Goal: Find specific page/section: Find specific page/section

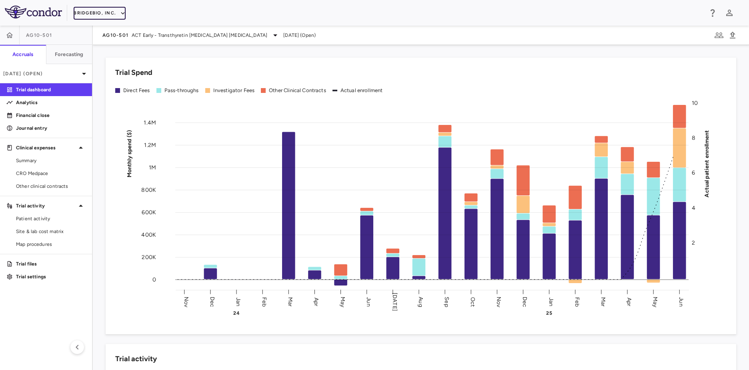
click at [92, 15] on button "BridgeBio, Inc." at bounding box center [100, 13] width 52 height 13
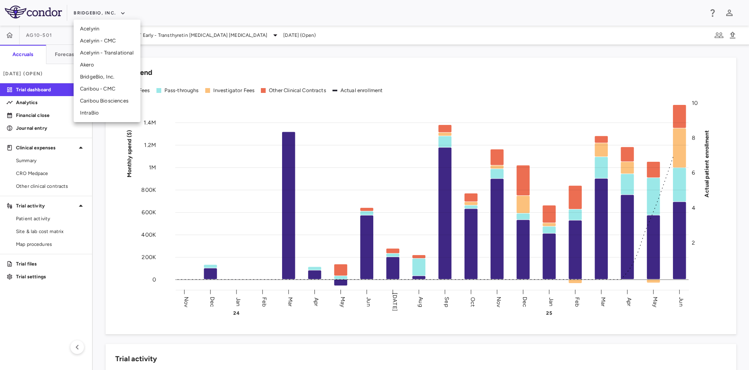
click at [180, 17] on div at bounding box center [374, 185] width 749 height 370
click at [283, 35] on span "[DATE] (Open)" at bounding box center [299, 35] width 32 height 7
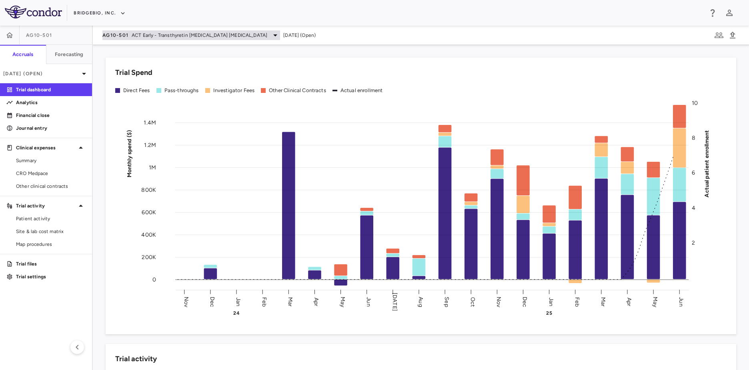
click at [271, 32] on icon at bounding box center [276, 35] width 10 height 10
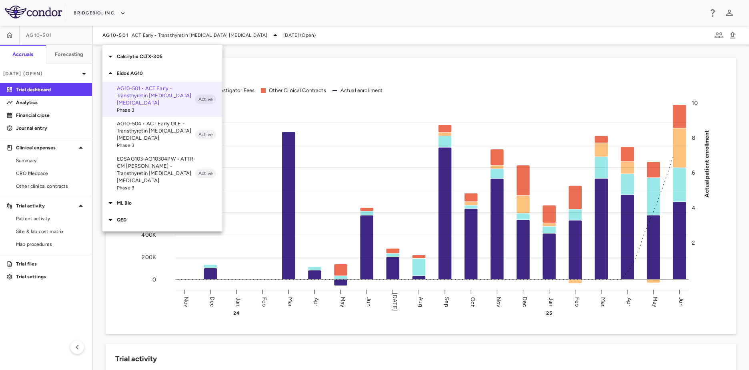
click at [150, 199] on p "ML Bio" at bounding box center [170, 202] width 106 height 7
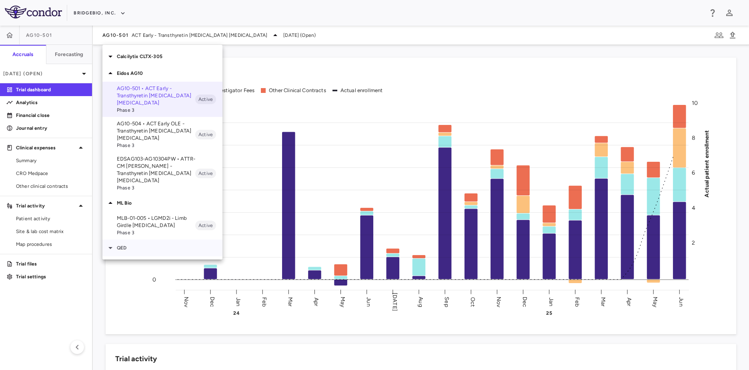
click at [153, 246] on div "QED" at bounding box center [162, 247] width 120 height 17
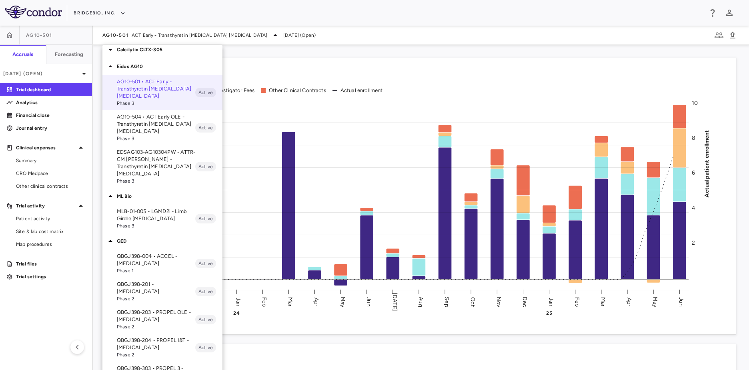
scroll to position [11, 0]
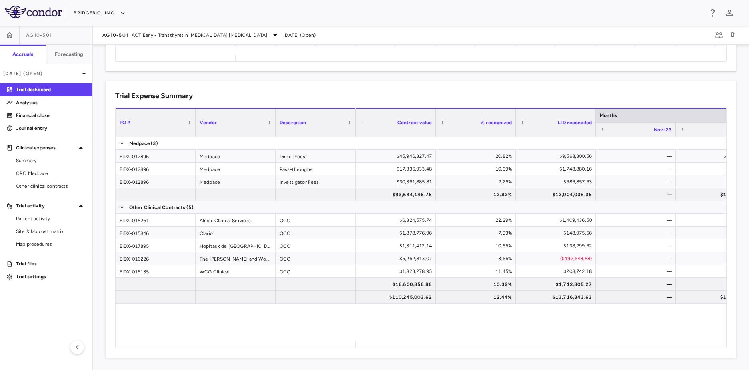
scroll to position [488, 0]
click at [47, 160] on span "Summary" at bounding box center [51, 160] width 70 height 7
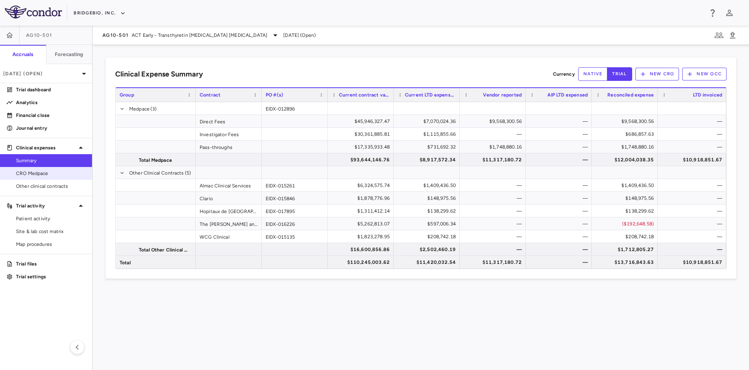
click at [38, 175] on span "CRO Medpace" at bounding box center [51, 173] width 70 height 7
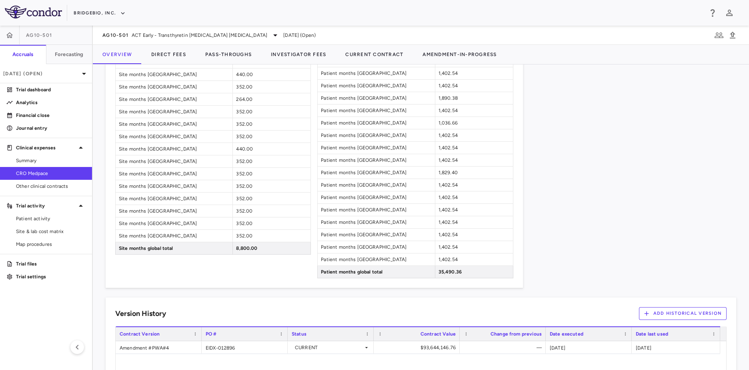
scroll to position [1121, 0]
